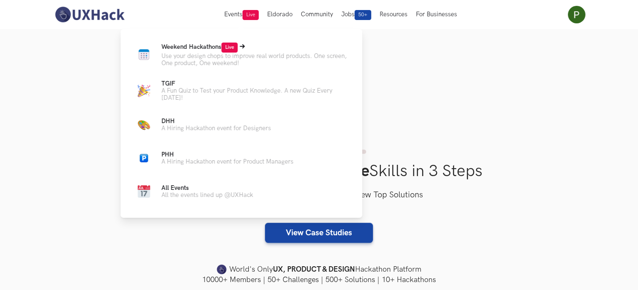
click at [200, 45] on span "Weekend Hackathons Live" at bounding box center [199, 46] width 76 height 7
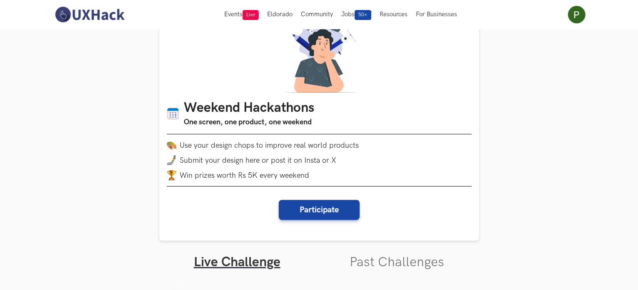
scroll to position [22, 0]
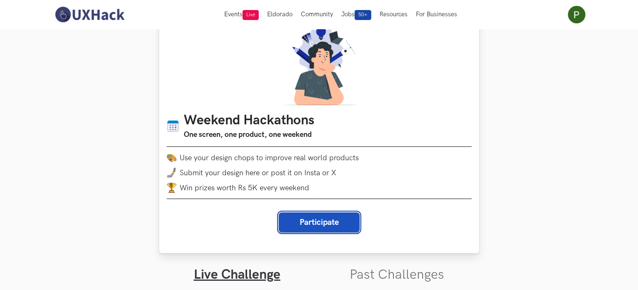
click at [337, 215] on button "Participate" at bounding box center [319, 222] width 81 height 20
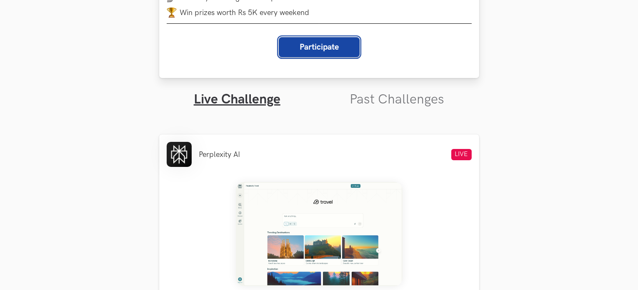
scroll to position [198, 0]
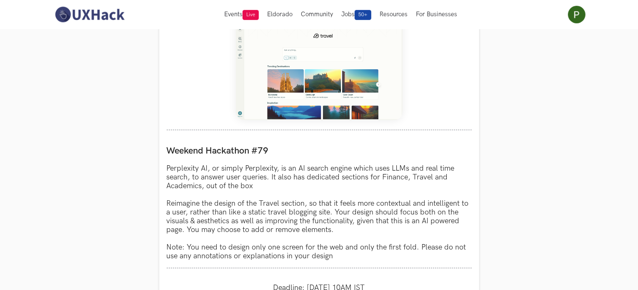
scroll to position [382, 0]
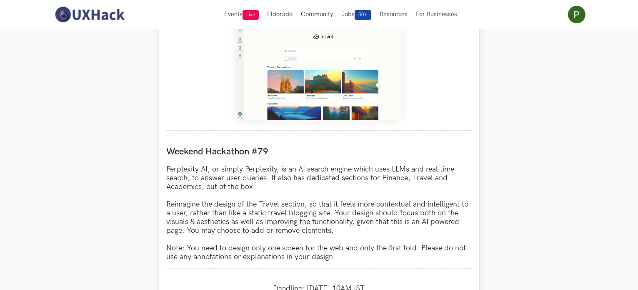
click at [326, 112] on img at bounding box center [319, 69] width 167 height 104
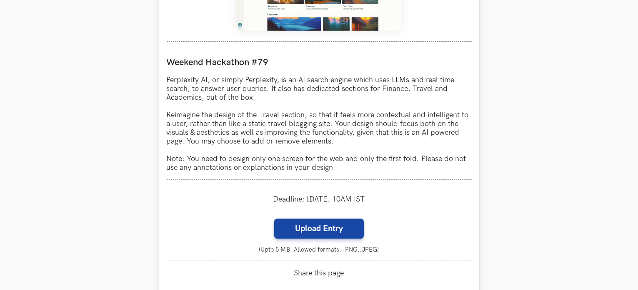
scroll to position [473, 0]
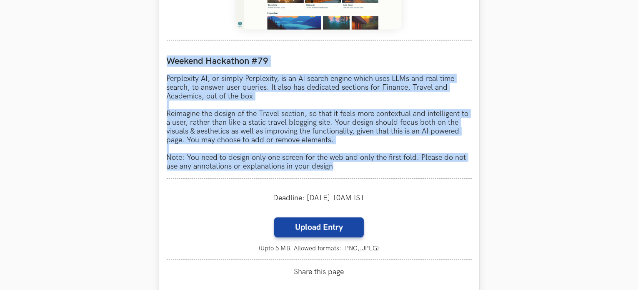
drag, startPoint x: 168, startPoint y: 59, endPoint x: 345, endPoint y: 172, distance: 209.9
click at [345, 172] on div "Weekend Hackathon #79 Perplexity AI, or simply Perplexity, is an AI search engi…" at bounding box center [319, 113] width 305 height 130
copy div "Weekend Hackathon #79 Perplexity AI, or simply Perplexity, is an AI search engi…"
click at [345, 170] on p "Perplexity AI, or simply Perplexity, is an AI search engine which uses LLMs and…" at bounding box center [319, 122] width 305 height 96
